Goal: Task Accomplishment & Management: Use online tool/utility

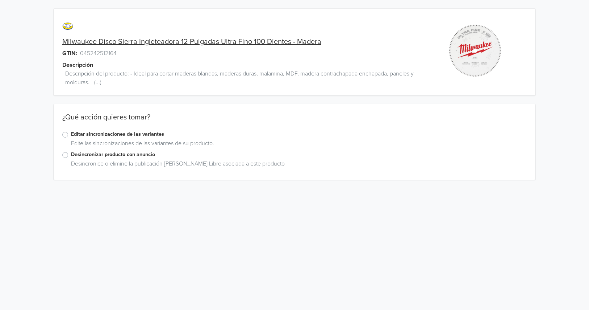
click at [124, 134] on label "Editar sincronizaciones de las variantes" at bounding box center [299, 134] width 456 height 8
click at [0, 0] on input "Editar sincronizaciones de las variantes" at bounding box center [0, 0] width 0 height 0
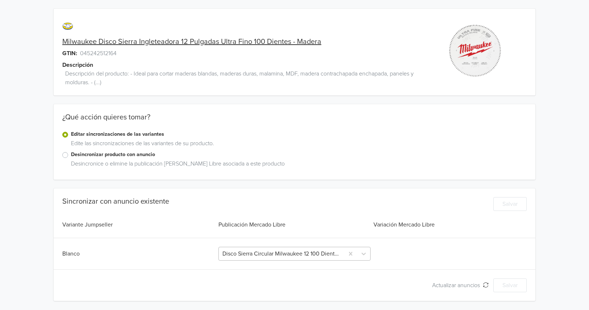
drag, startPoint x: 352, startPoint y: 251, endPoint x: 343, endPoint y: 251, distance: 8.7
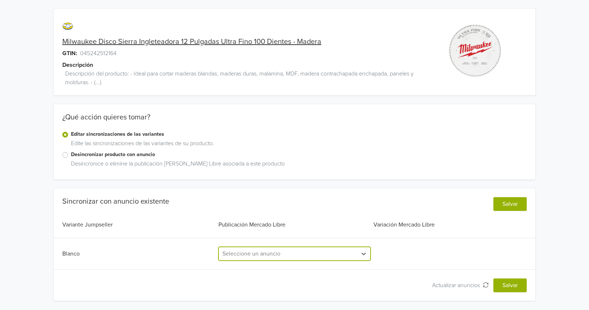
click at [323, 250] on div "option , selected. Select is focused ,type to refine list, press Down to open t…" at bounding box center [295, 254] width 152 height 14
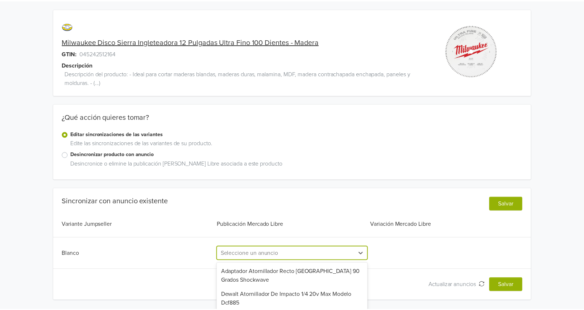
scroll to position [62, 0]
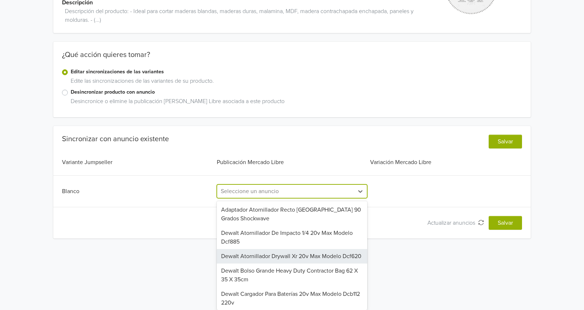
paste input "48-40-1228"
type input "48-40-1228"
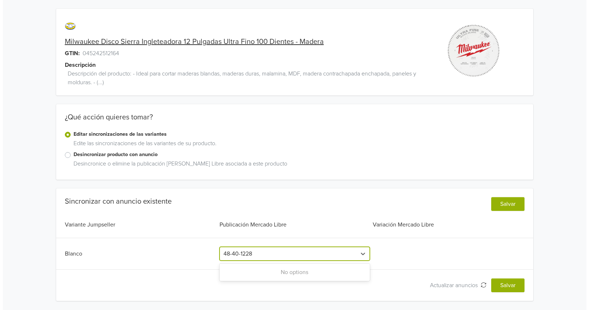
scroll to position [0, 0]
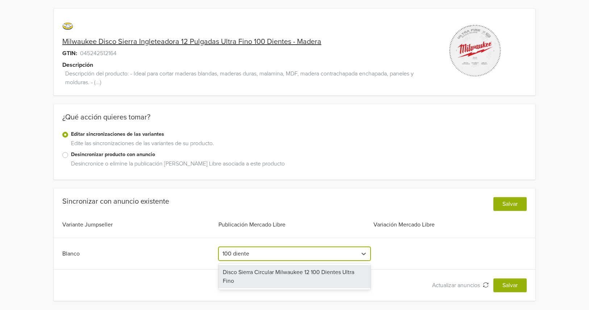
type input "100 dientes"
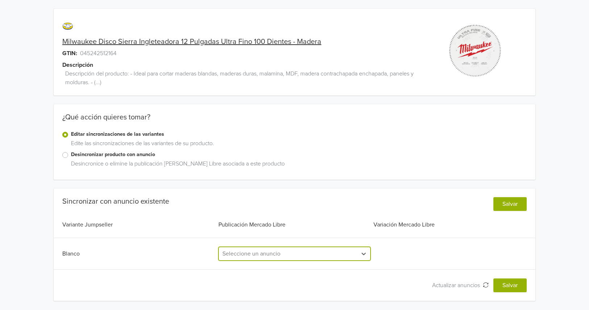
drag, startPoint x: 266, startPoint y: 255, endPoint x: 250, endPoint y: 258, distance: 16.5
click at [250, 258] on div at bounding box center [288, 253] width 131 height 10
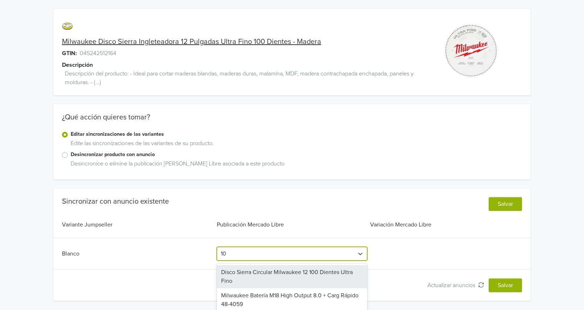
type input "1"
type input "Ingleteadora"
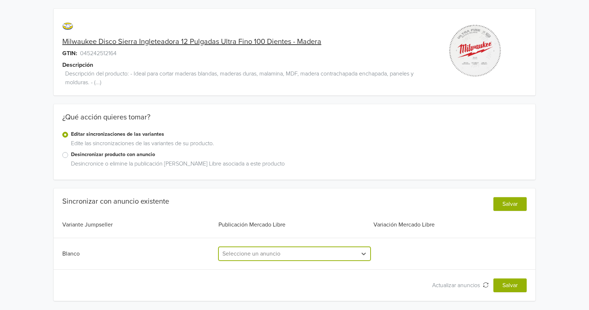
drag, startPoint x: 263, startPoint y: 224, endPoint x: 179, endPoint y: 227, distance: 84.2
click at [179, 227] on div "Sincronizar con anuncio existente Salvar Variante Jumpseller Publicación Mercad…" at bounding box center [295, 244] width 482 height 95
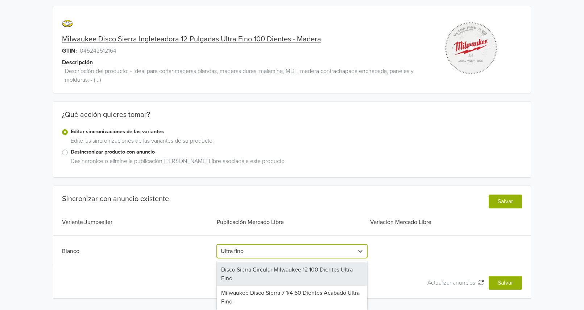
scroll to position [3, 0]
type input "Ultra fino"
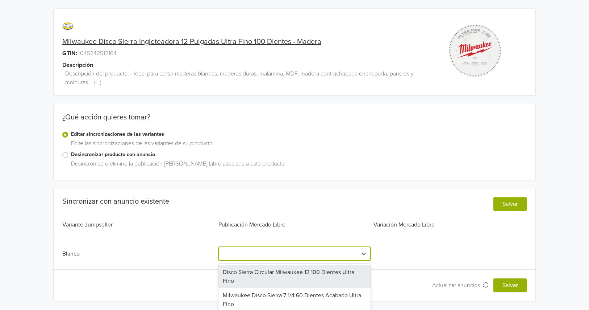
click at [408, 256] on div "Blanco All selected options have been cleared. 2 results available for search t…" at bounding box center [294, 254] width 465 height 14
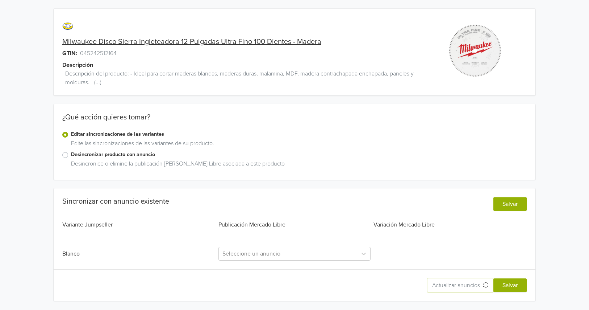
click at [481, 285] on span "Actualizar anuncios" at bounding box center [457, 284] width 51 height 7
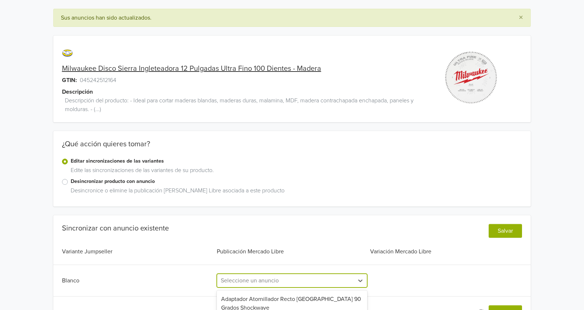
scroll to position [89, 0]
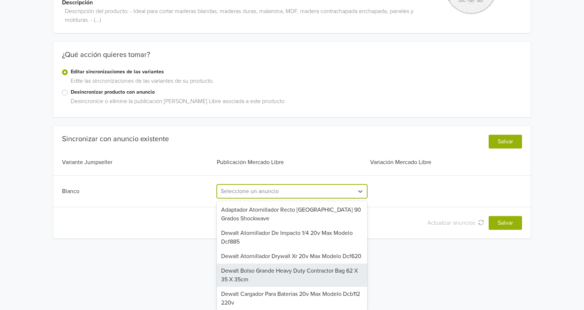
click at [294, 198] on div "521 results available. Use Up and Down to choose options, press Enter to select…" at bounding box center [292, 191] width 150 height 14
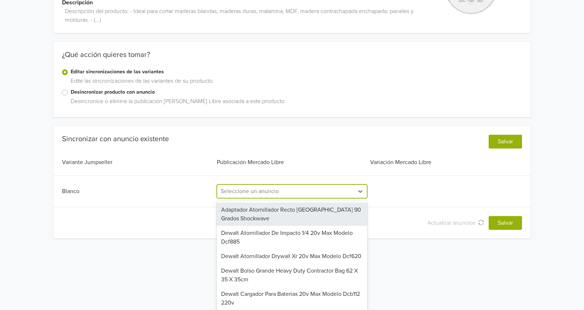
scroll to position [0, 0]
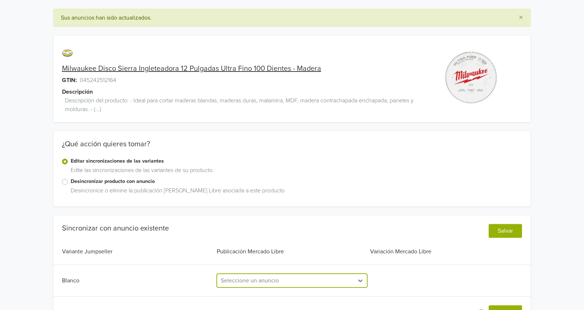
click at [242, 281] on div at bounding box center [285, 280] width 129 height 10
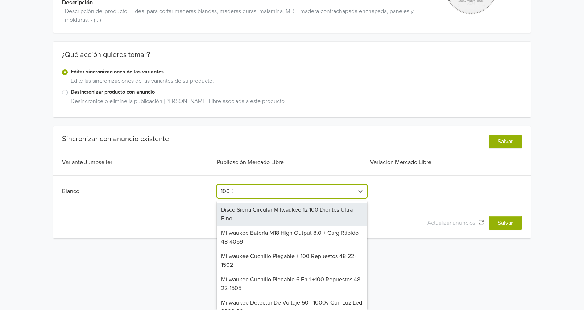
scroll to position [26, 0]
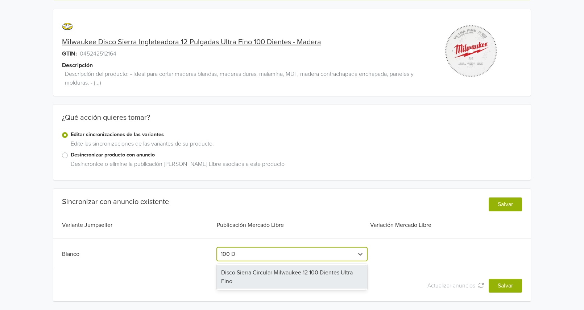
type input "100 D"
click at [392, 257] on div "Blanco 1 result available for search term 100 D. Use Up and Down to choose opti…" at bounding box center [292, 254] width 460 height 14
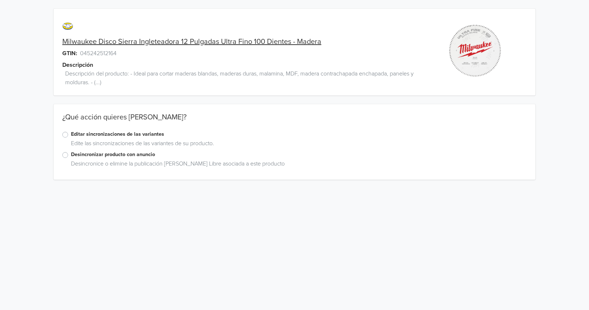
click at [126, 136] on label "Editar sincronizaciones de las variantes" at bounding box center [299, 134] width 456 height 8
click at [0, 0] on input "Editar sincronizaciones de las variantes" at bounding box center [0, 0] width 0 height 0
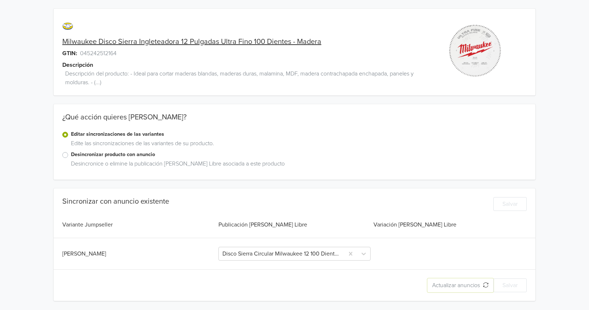
click at [472, 285] on span "Actualizar anuncios" at bounding box center [457, 284] width 51 height 7
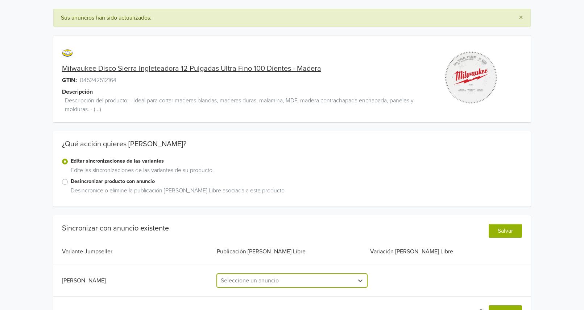
paste input "Milwaukee Disco Sierra Ingleteadora 12 PuLG Ultra Fino 100 D"
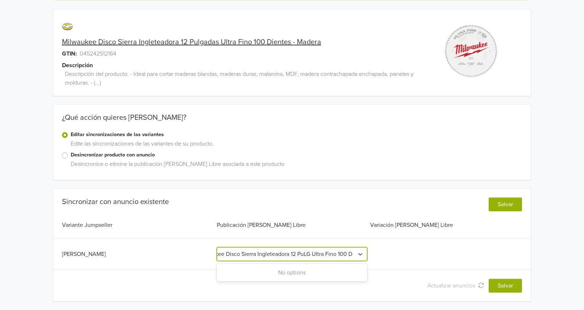
drag, startPoint x: 316, startPoint y: 257, endPoint x: 212, endPoint y: 276, distance: 105.8
click at [212, 276] on div "Sincronizar con anuncio existente Salvar Variante Jumpseller Publicación Mercad…" at bounding box center [292, 244] width 478 height 95
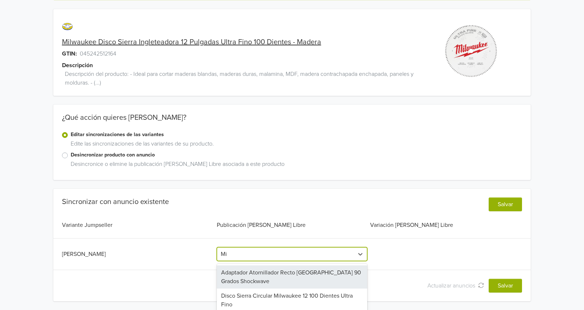
type input "M"
type input "Disco"
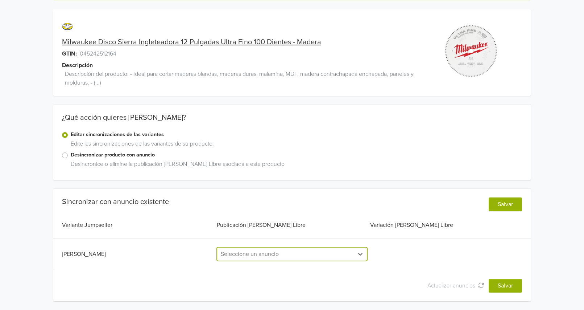
scroll to position [26, 0]
drag, startPoint x: 247, startPoint y: 192, endPoint x: 178, endPoint y: 204, distance: 70.6
click at [178, 204] on div "Sincronizar con anuncio existente Salvar Variante Jumpseller Publicación Mercad…" at bounding box center [292, 244] width 478 height 95
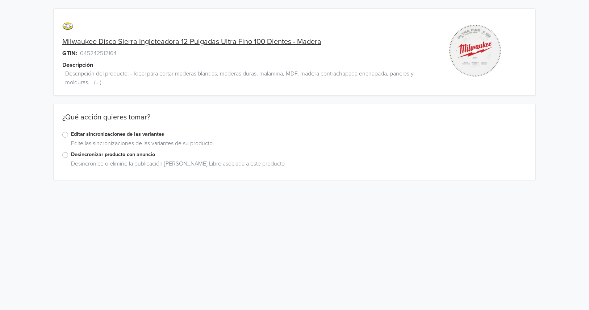
click at [132, 136] on label "Editar sincronizaciones de las variantes" at bounding box center [299, 134] width 456 height 8
click at [0, 0] on input "Editar sincronizaciones de las variantes" at bounding box center [0, 0] width 0 height 0
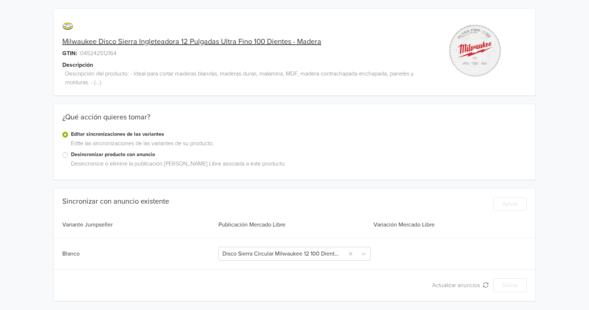
click at [148, 155] on label "Desincronizar producto con anuncio" at bounding box center [299, 154] width 456 height 8
click at [0, 0] on input "Desincronizar producto con anuncio" at bounding box center [0, 0] width 0 height 0
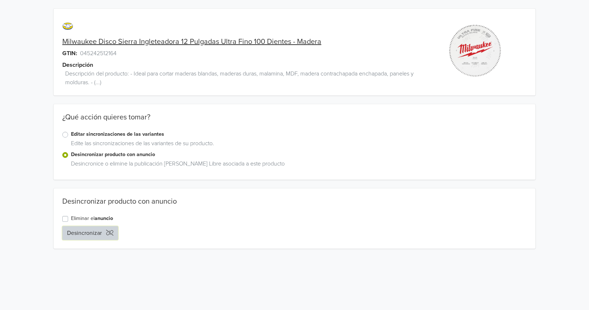
click at [107, 236] on button "Desincronizar" at bounding box center [90, 233] width 56 height 14
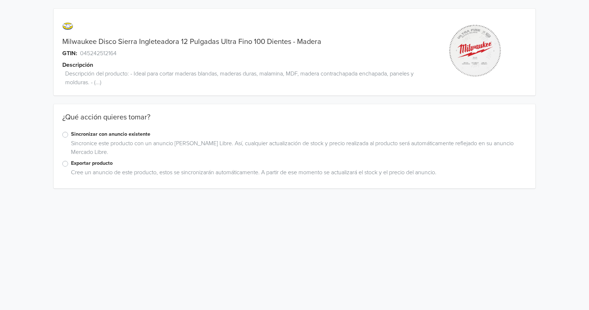
click at [107, 135] on label "Sincronizar con anuncio existente" at bounding box center [299, 134] width 456 height 8
click at [0, 0] on input "Sincronizar con anuncio existente" at bounding box center [0, 0] width 0 height 0
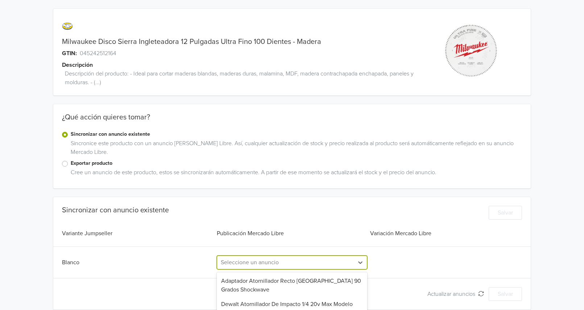
click at [285, 263] on div "520 results available. Use Up and Down to choose options, press Enter to select…" at bounding box center [292, 262] width 150 height 14
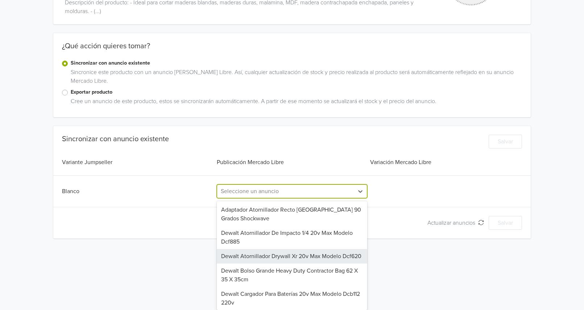
paste input "Milwaukee Disco Sierra Ingleteadora 12 PuLG Ultra Fino 100 D"
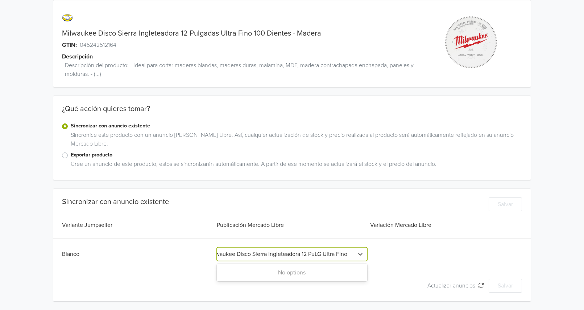
scroll to position [0, 15]
click at [322, 252] on input "Milwaukee Disco Sierra Ingleteadora 12 PuLG Ultra Fino" at bounding box center [279, 253] width 142 height 9
drag, startPoint x: 323, startPoint y: 254, endPoint x: 98, endPoint y: 270, distance: 225.7
click at [99, 269] on div "Sincronizar con anuncio existente Salvar Variante Jumpseller Publicación Mercad…" at bounding box center [292, 244] width 478 height 95
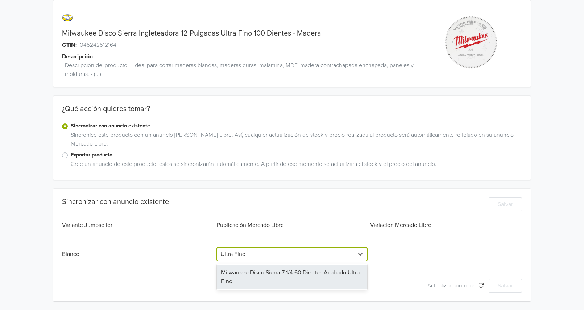
scroll to position [0, 0]
type input "Ultra Fino"
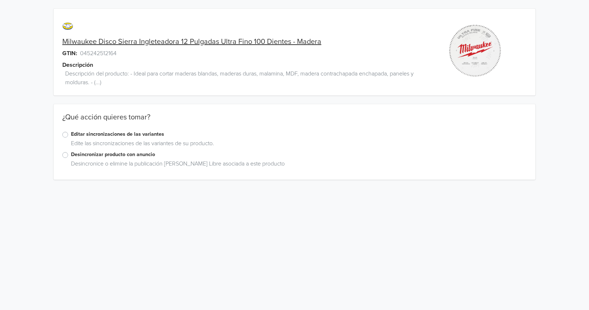
click at [118, 133] on label "Editar sincronizaciones de las variantes" at bounding box center [299, 134] width 456 height 8
click at [0, 0] on input "Editar sincronizaciones de las variantes" at bounding box center [0, 0] width 0 height 0
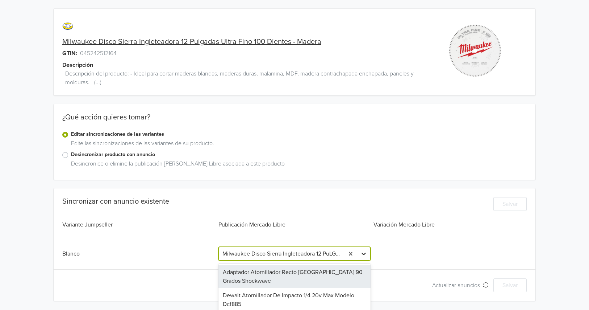
click at [364, 256] on div "520 results available. Use Up and Down to choose options, press Enter to select…" at bounding box center [295, 254] width 152 height 14
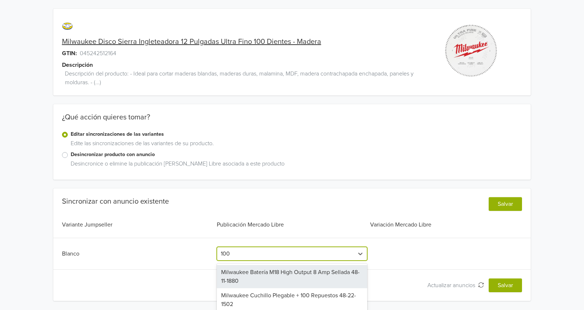
type input "100 D"
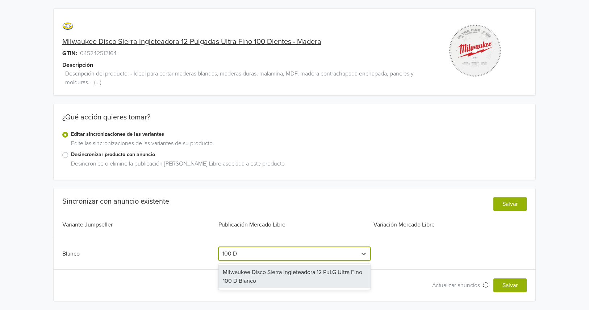
click at [305, 279] on div "Milwaukee Disco Sierra Ingleteadora 12 PuLG Ultra Fino 100 D Blanco" at bounding box center [295, 276] width 152 height 23
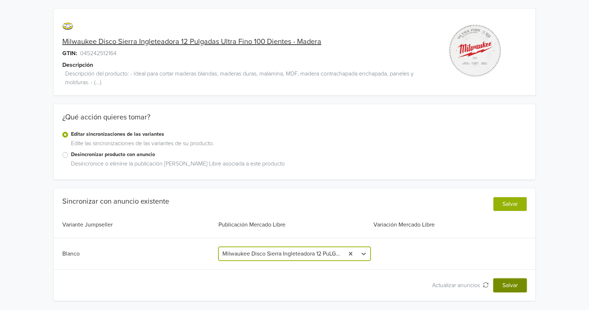
click at [501, 282] on button "Salvar" at bounding box center [510, 285] width 33 height 14
